Goal: Information Seeking & Learning: Learn about a topic

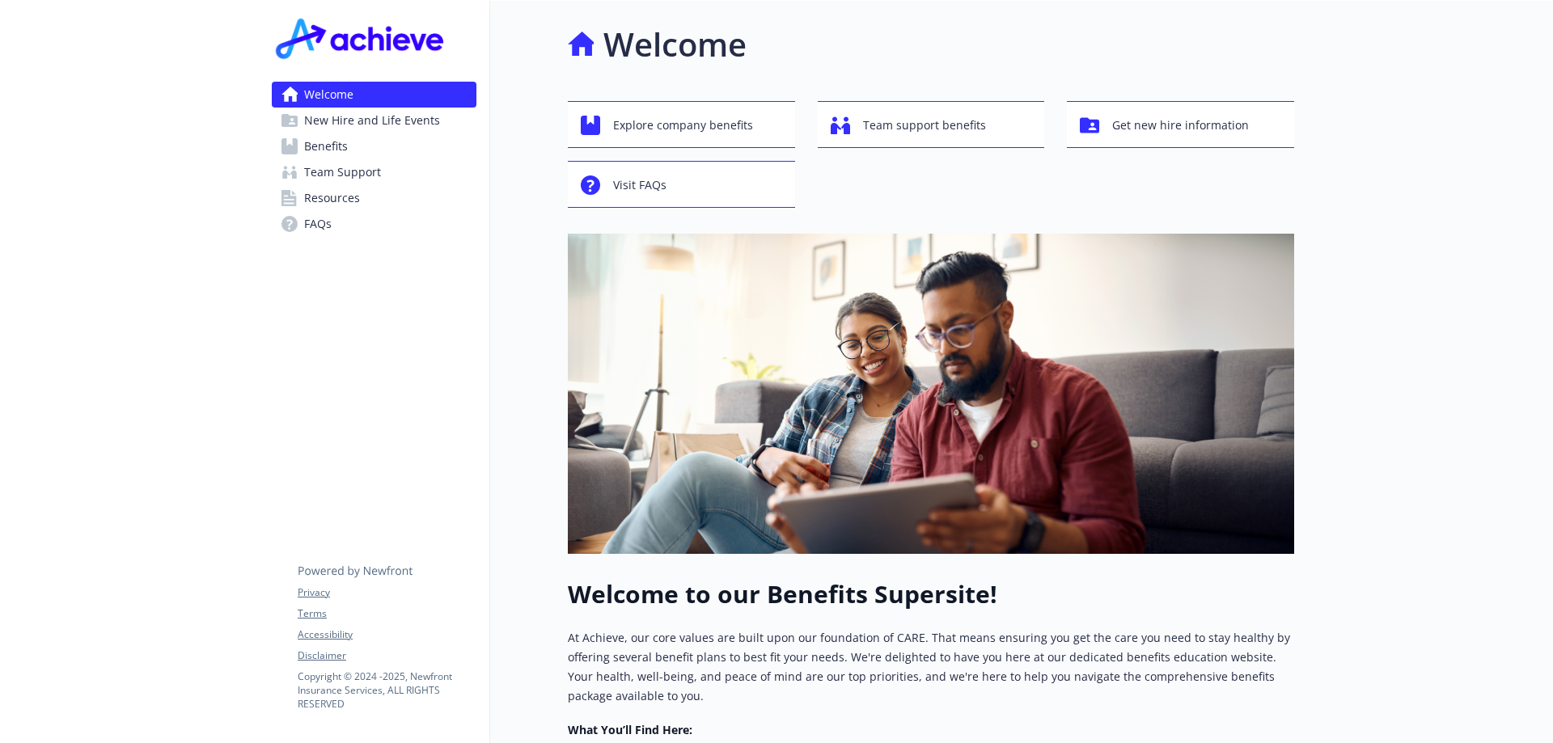
click at [335, 145] on span "Benefits" at bounding box center [326, 146] width 44 height 26
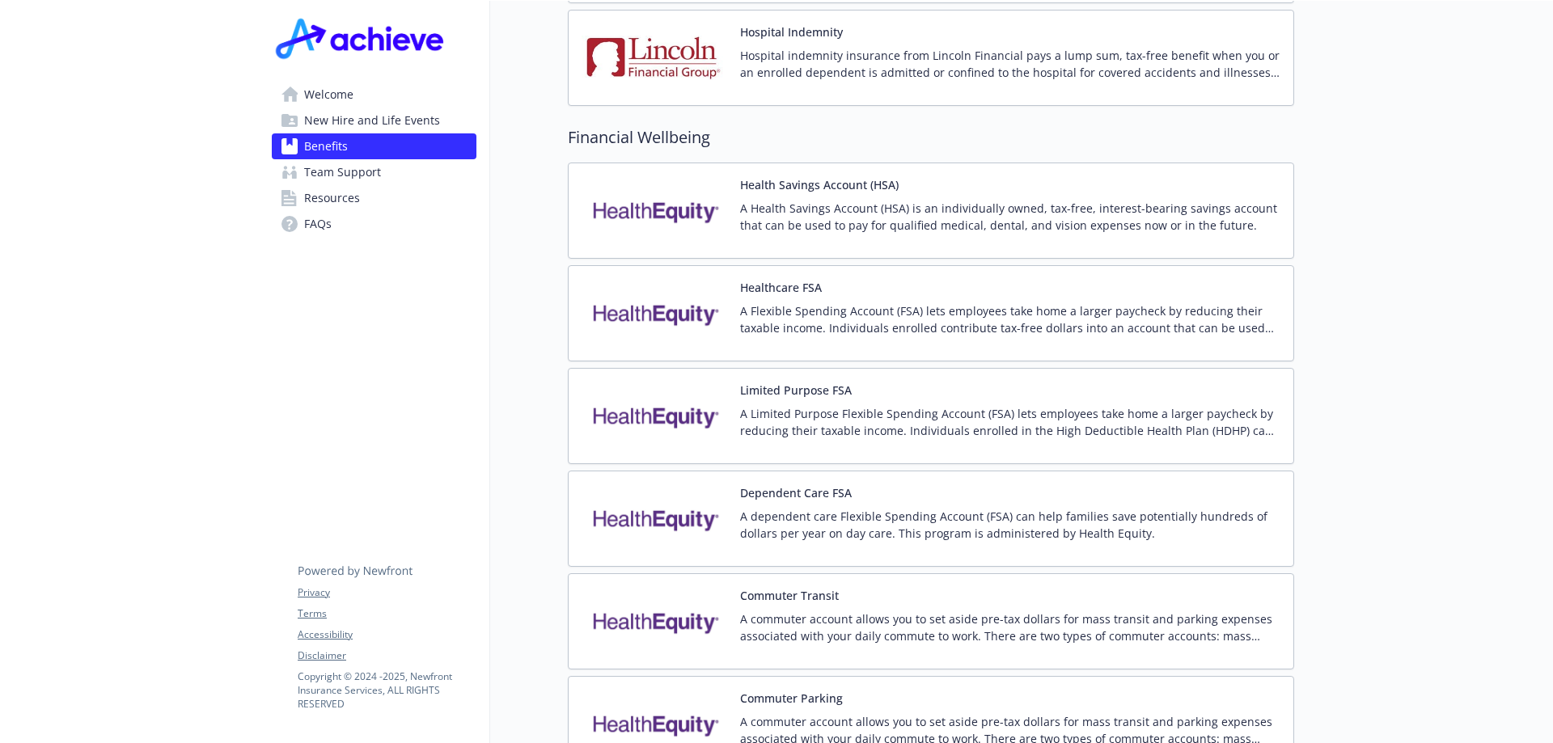
scroll to position [2427, 0]
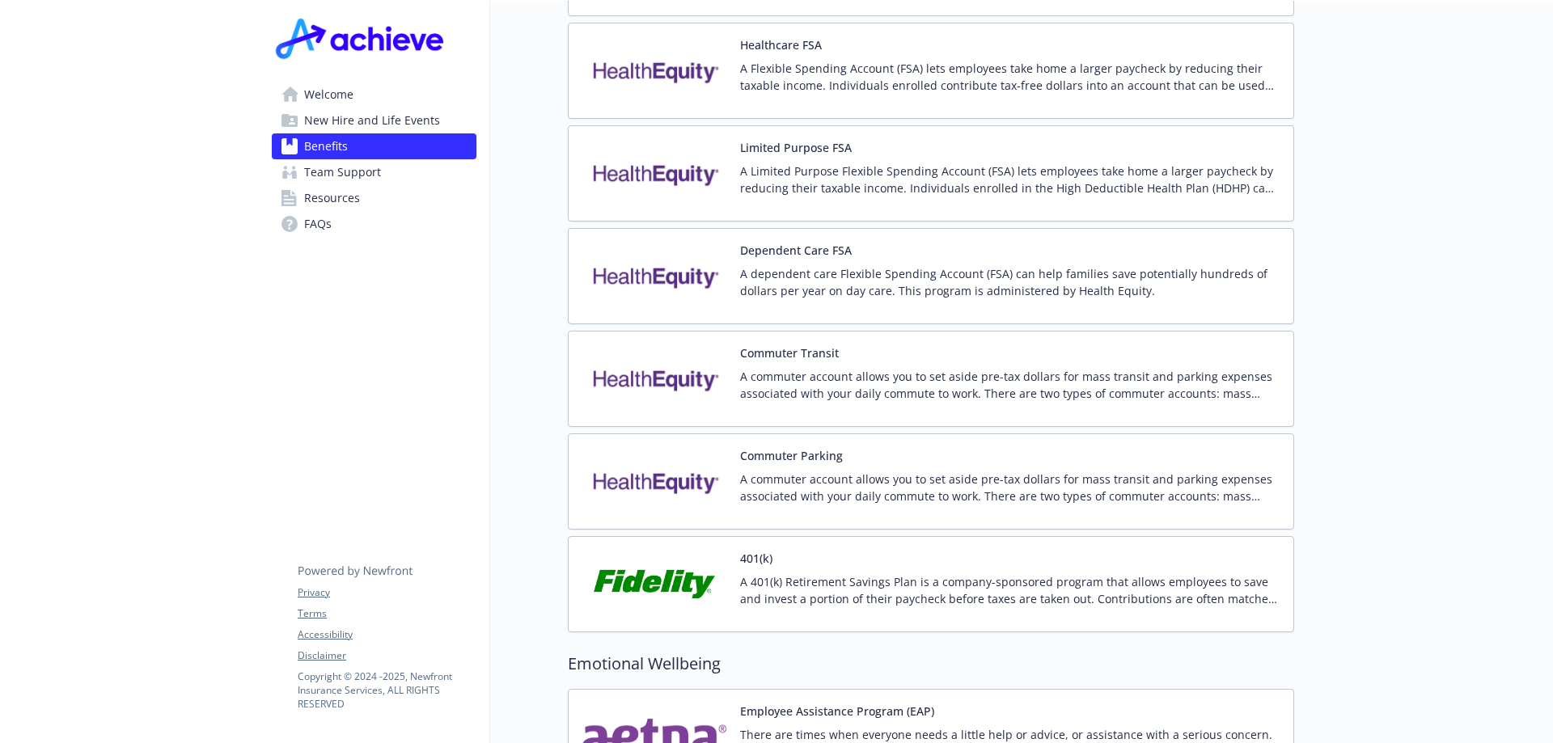
click at [653, 569] on img at bounding box center [655, 584] width 146 height 69
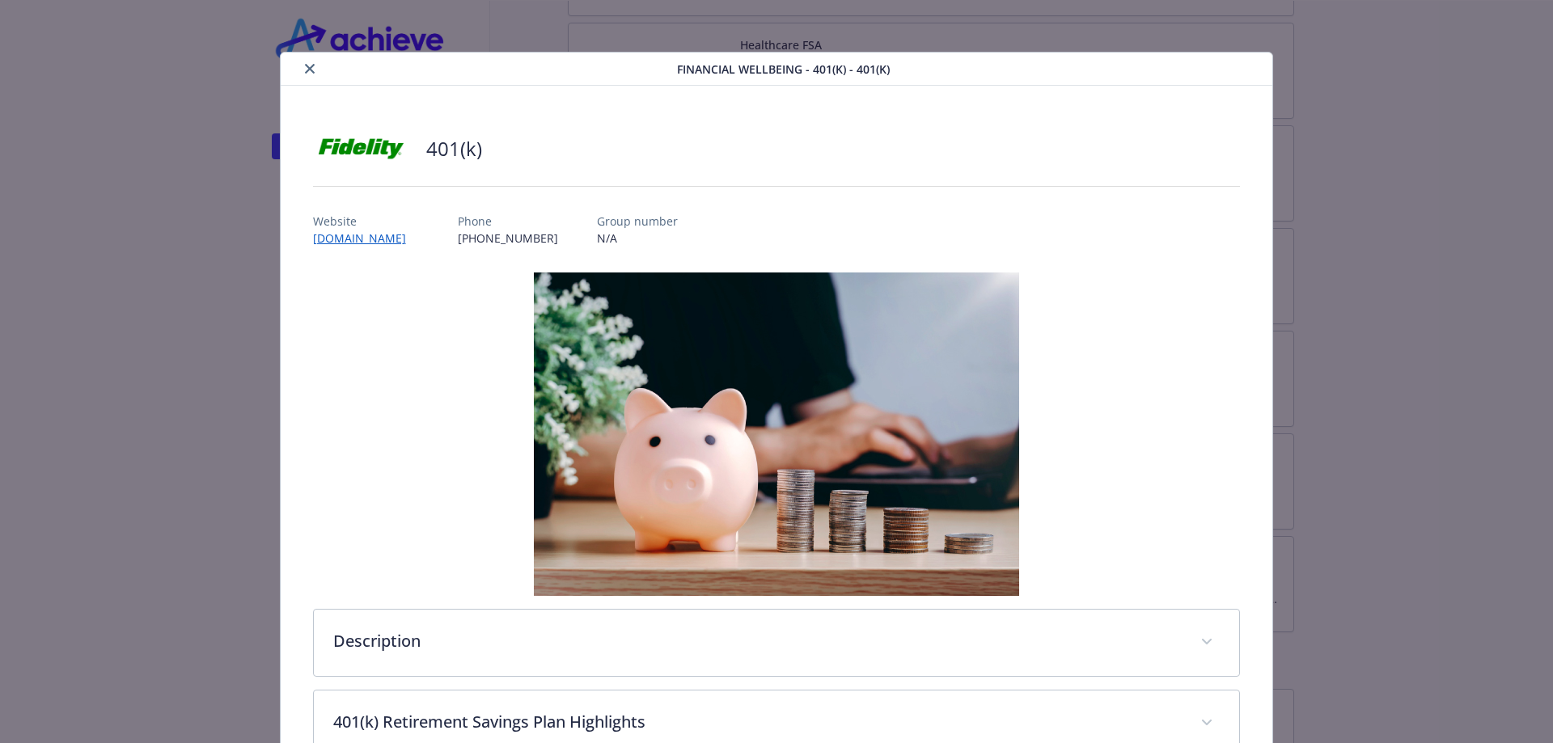
scroll to position [49, 0]
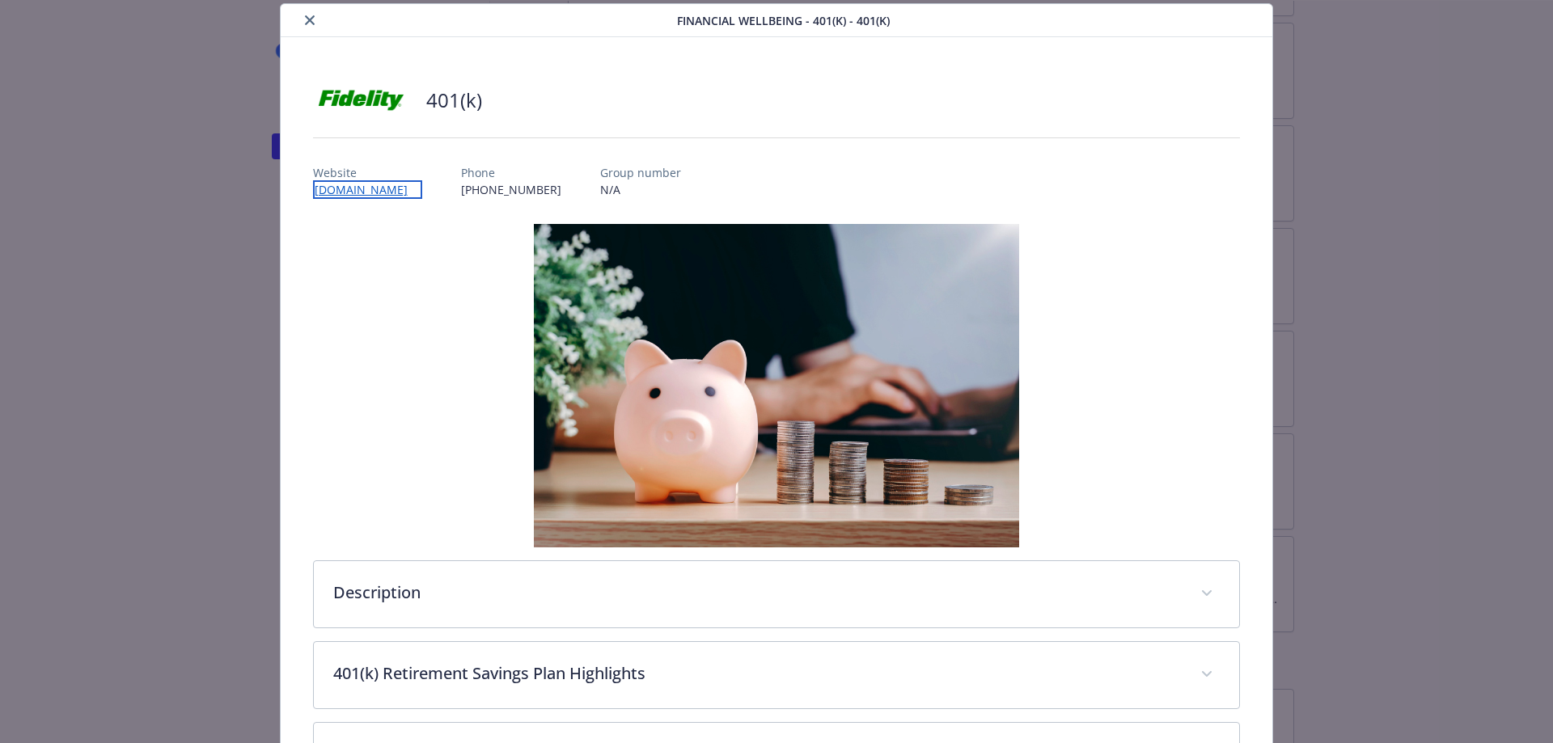
click at [386, 189] on link "[DOMAIN_NAME]" at bounding box center [367, 189] width 109 height 19
